Goal: Transaction & Acquisition: Book appointment/travel/reservation

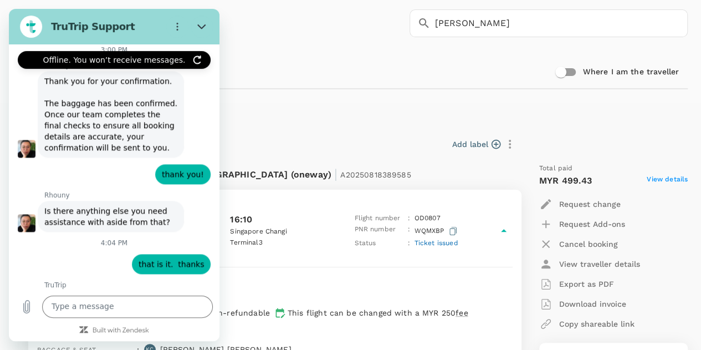
scroll to position [703, 0]
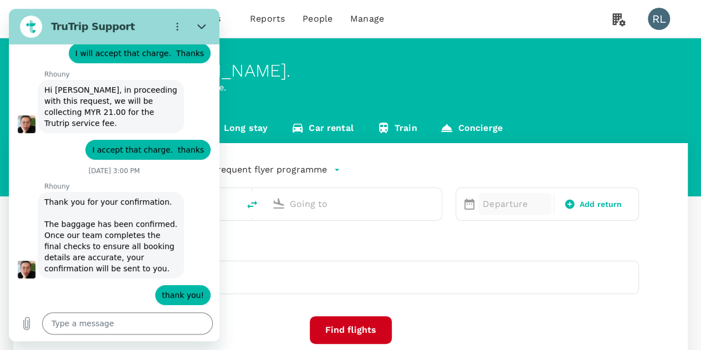
type textarea "x"
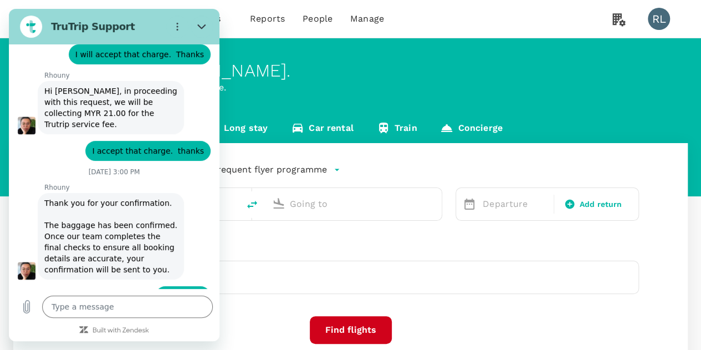
scroll to position [4881, 0]
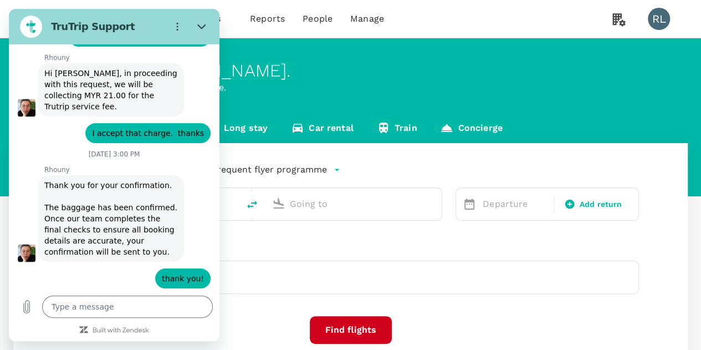
click at [504, 238] on div "One-Way oneway Economy economy Frequent flyer programme Departure Add return Tr…" at bounding box center [350, 263] width 675 height 241
type input "Kuching Intl (KCH)"
type input "Singapore Changi (SIN)"
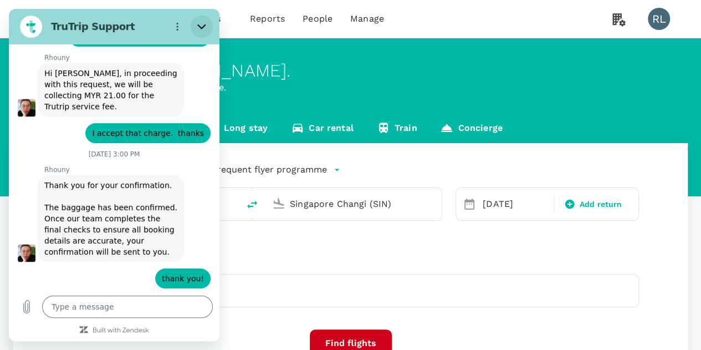
click at [202, 26] on icon "Close" at bounding box center [201, 26] width 9 height 9
type textarea "x"
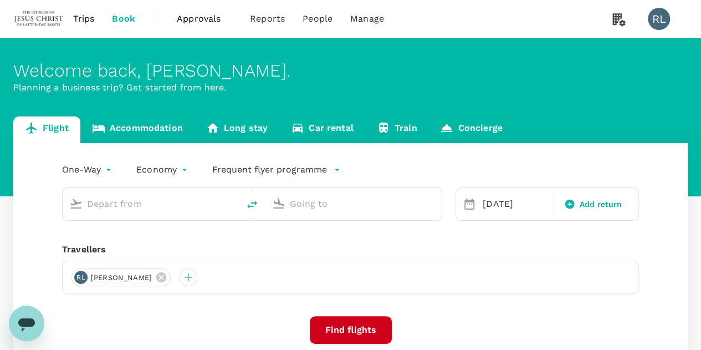
type input "Kuching Intl (KCH)"
type input "Singapore Changi (SIN)"
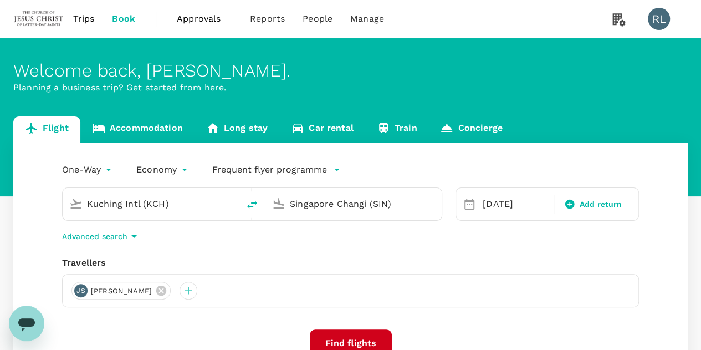
click at [85, 19] on span "Trips" at bounding box center [84, 18] width 22 height 13
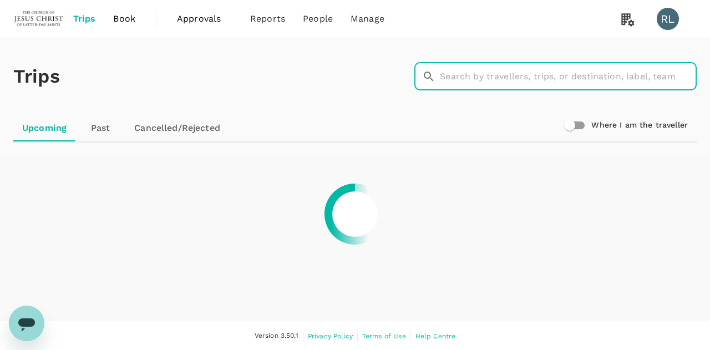
click at [458, 78] on input "text" at bounding box center [568, 77] width 257 height 28
type input "[PERSON_NAME]"
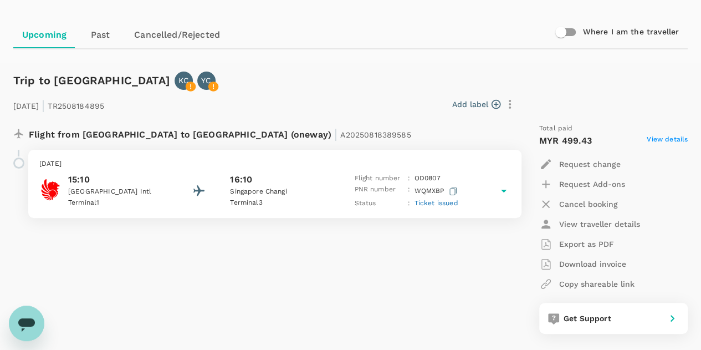
scroll to position [111, 0]
